Goal: Information Seeking & Learning: Find specific fact

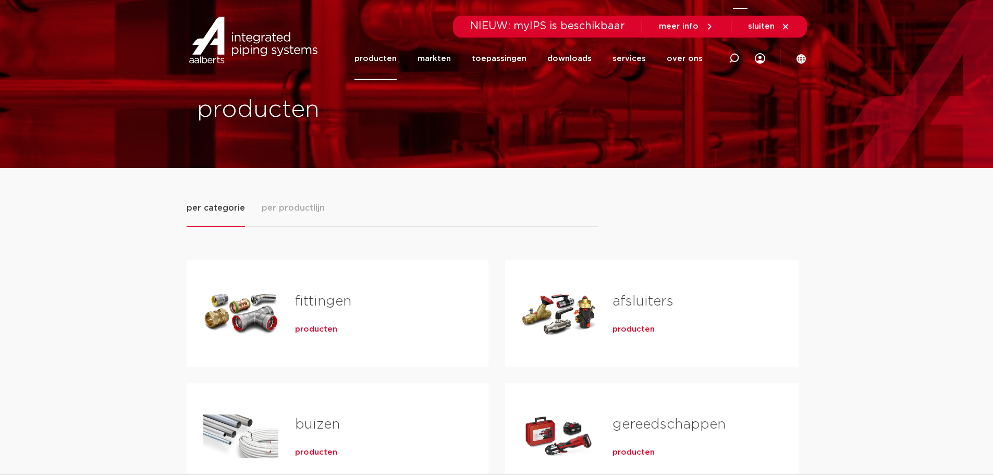
click at [741, 59] on div at bounding box center [734, 58] width 42 height 43
paste input "6209698"
type input "6209698"
click button "Zoeken" at bounding box center [0, 0] width 0 height 0
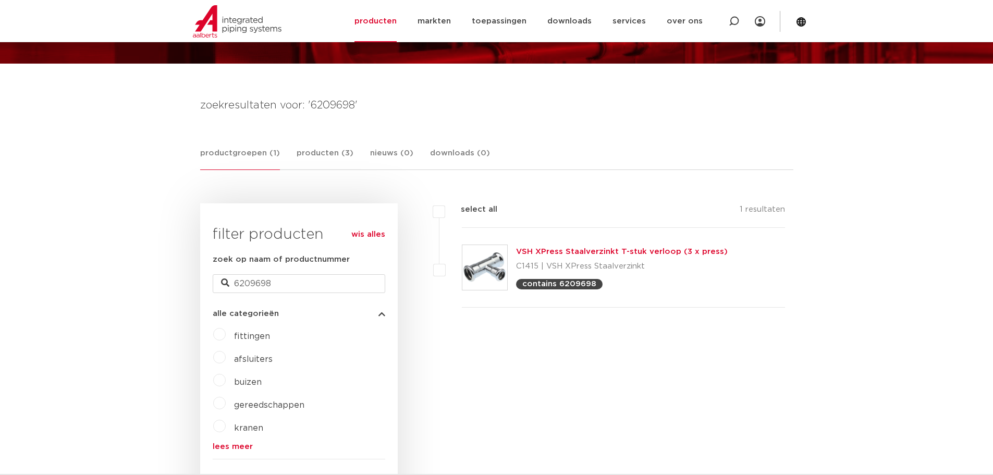
click at [602, 252] on link "VSH XPress Staalverzinkt T-stuk verloop (3 x press)" at bounding box center [622, 252] width 212 height 8
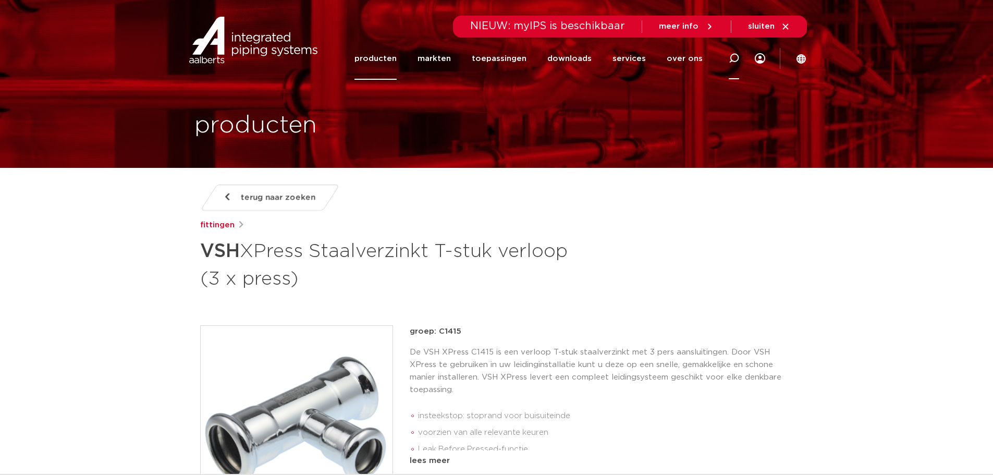
click at [731, 61] on icon at bounding box center [734, 58] width 13 height 13
paste input "6208048"
type input "6208048"
click button "Zoeken" at bounding box center [0, 0] width 0 height 0
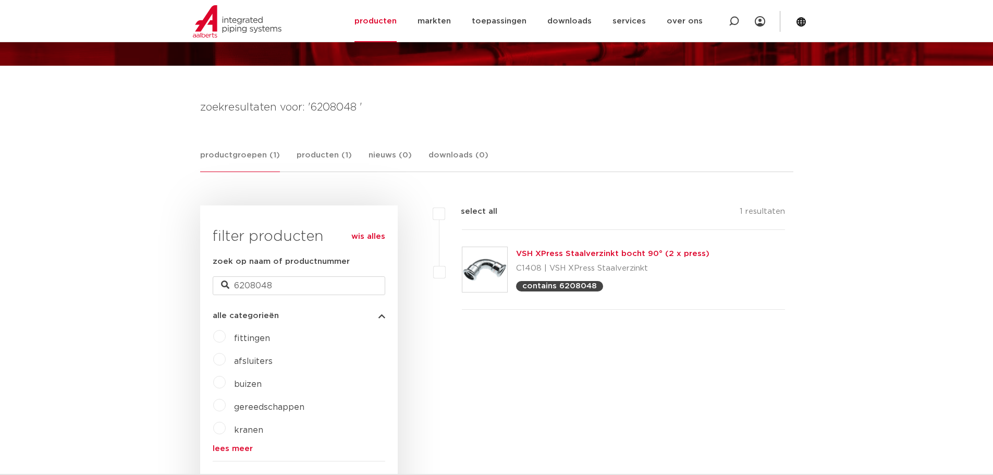
scroll to position [104, 0]
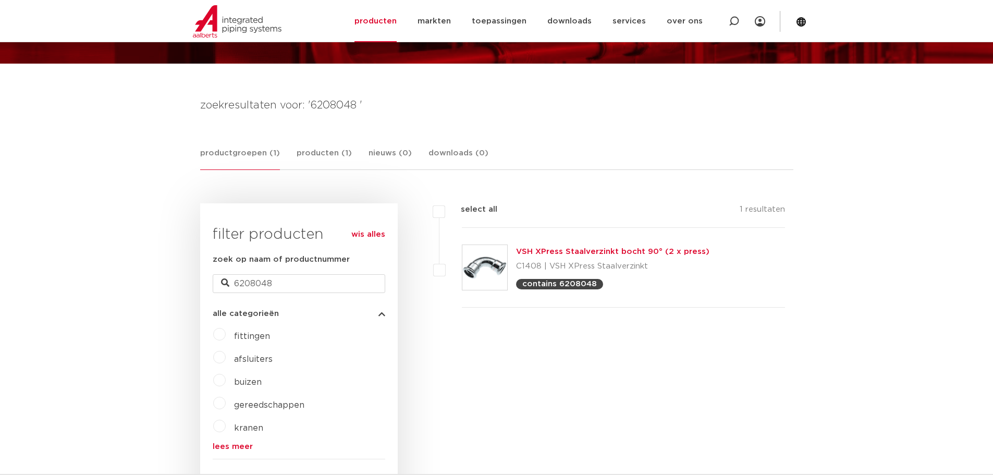
click at [573, 248] on link "VSH XPress Staalverzinkt bocht 90° (2 x press)" at bounding box center [612, 252] width 193 height 8
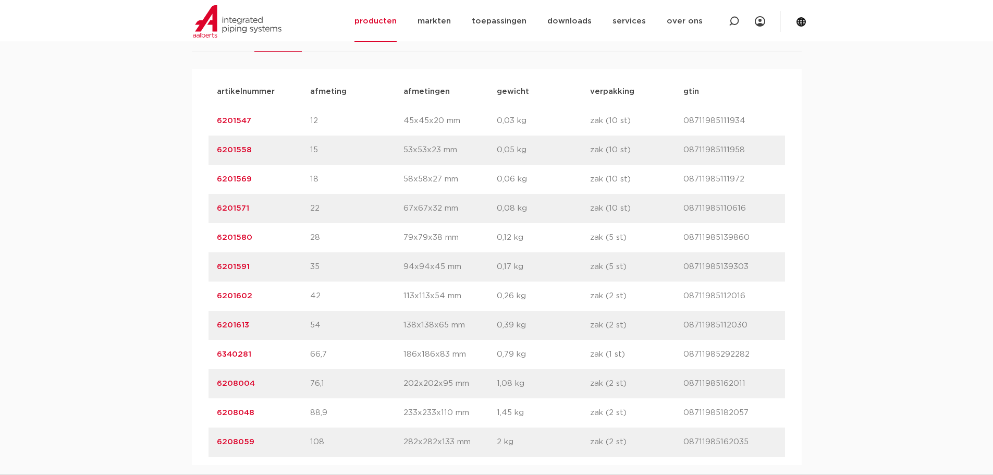
scroll to position [782, 0]
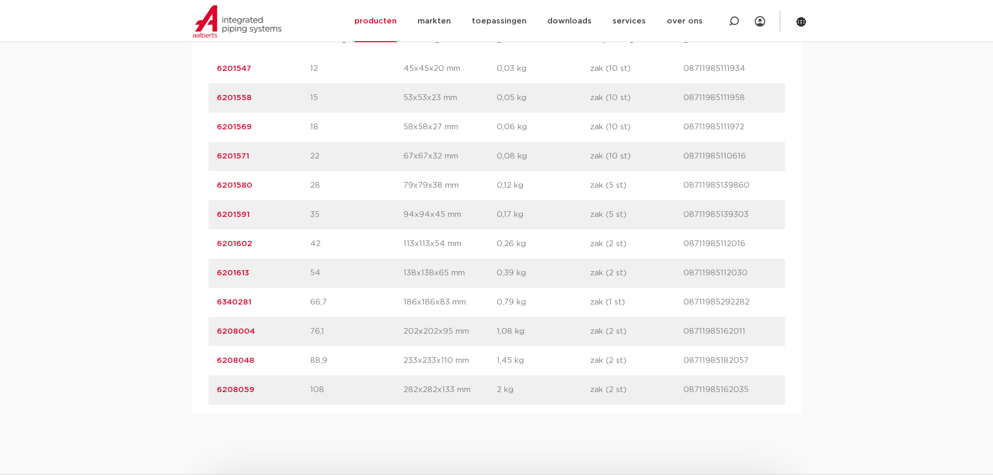
click at [894, 102] on div "assortiment afmetingen specificaties downloads ETIM sustainability verwant asso…" at bounding box center [496, 174] width 993 height 476
